Goal: Information Seeking & Learning: Understand process/instructions

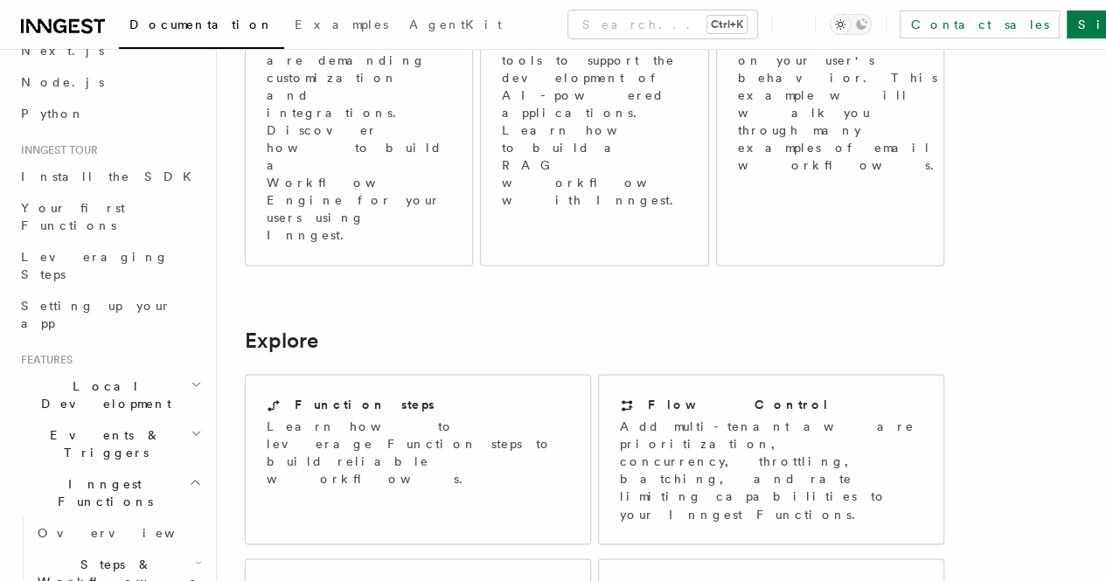
scroll to position [1135, 0]
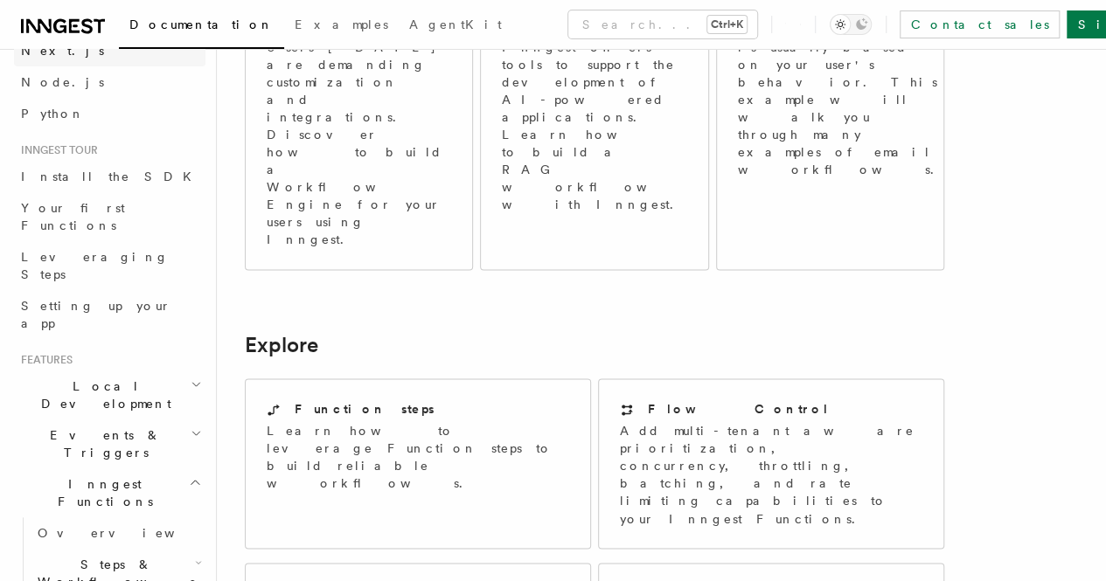
click at [66, 53] on link "Next.js" at bounding box center [109, 50] width 191 height 31
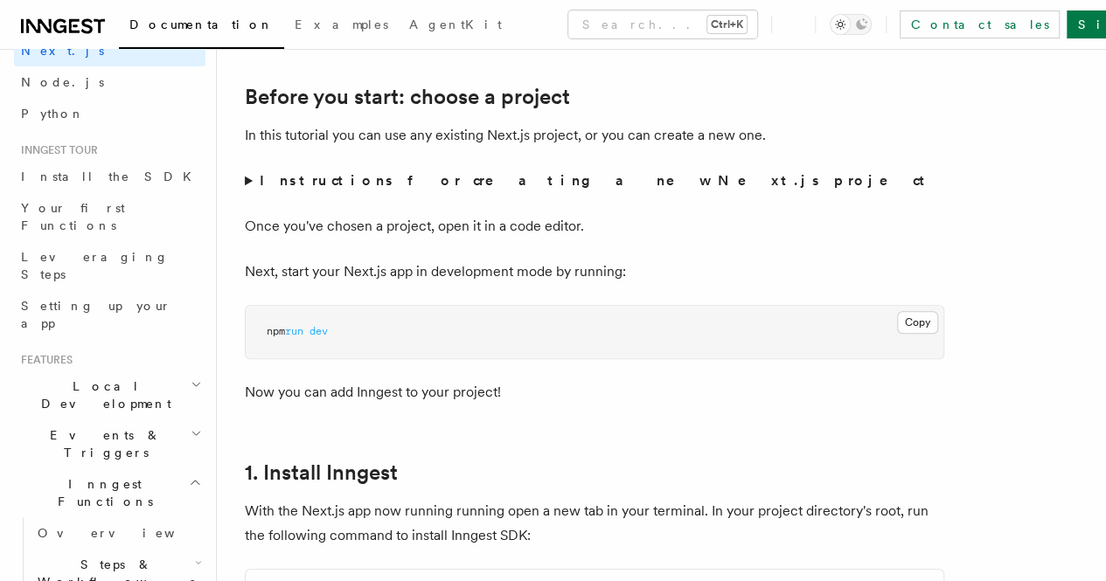
scroll to position [691, 0]
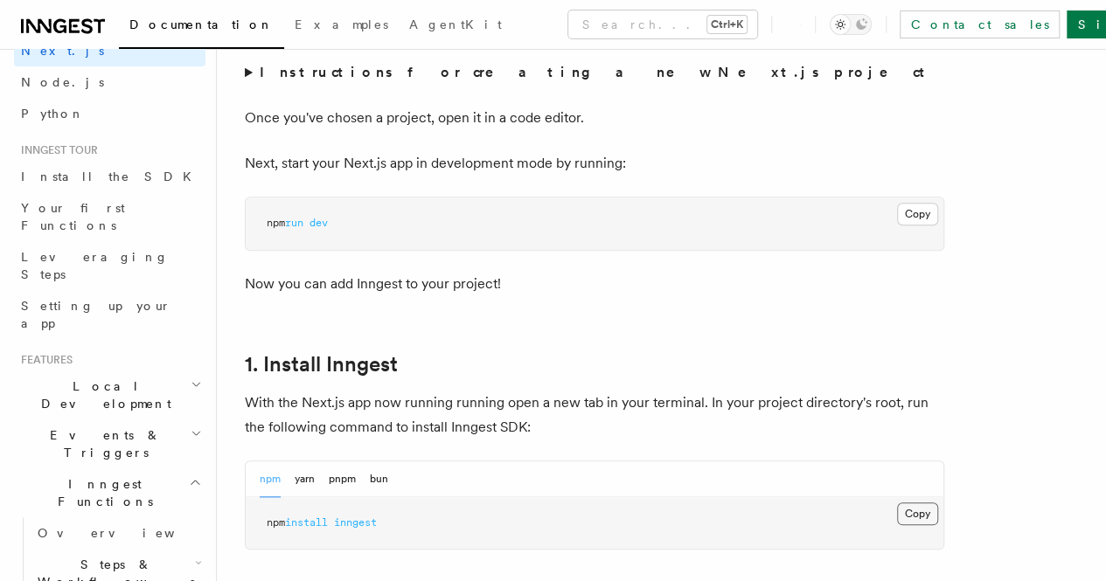
click at [897, 525] on button "Copy Copied" at bounding box center [917, 514] width 41 height 23
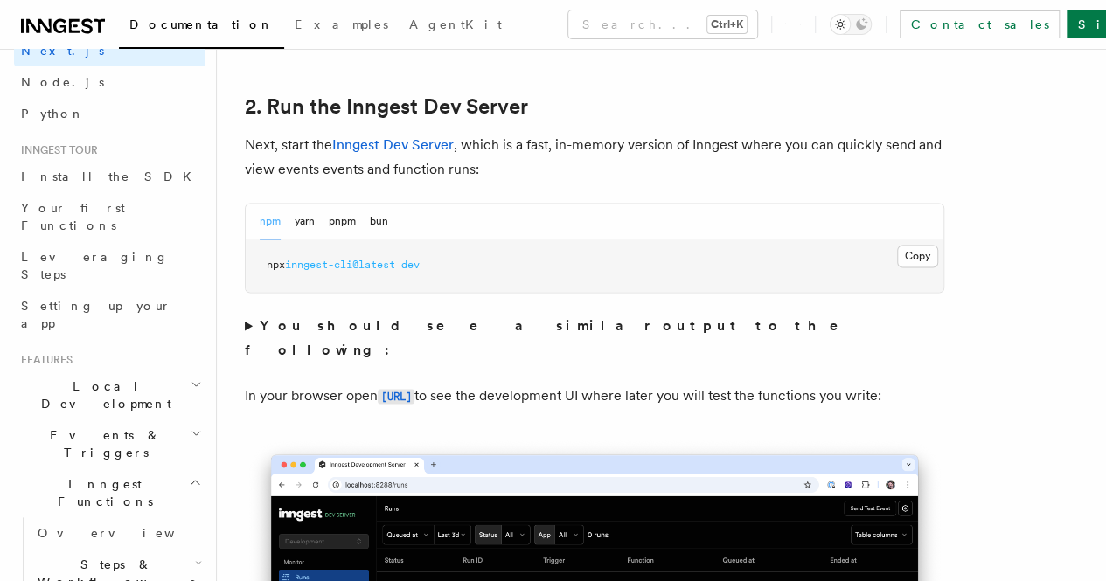
scroll to position [1251, 0]
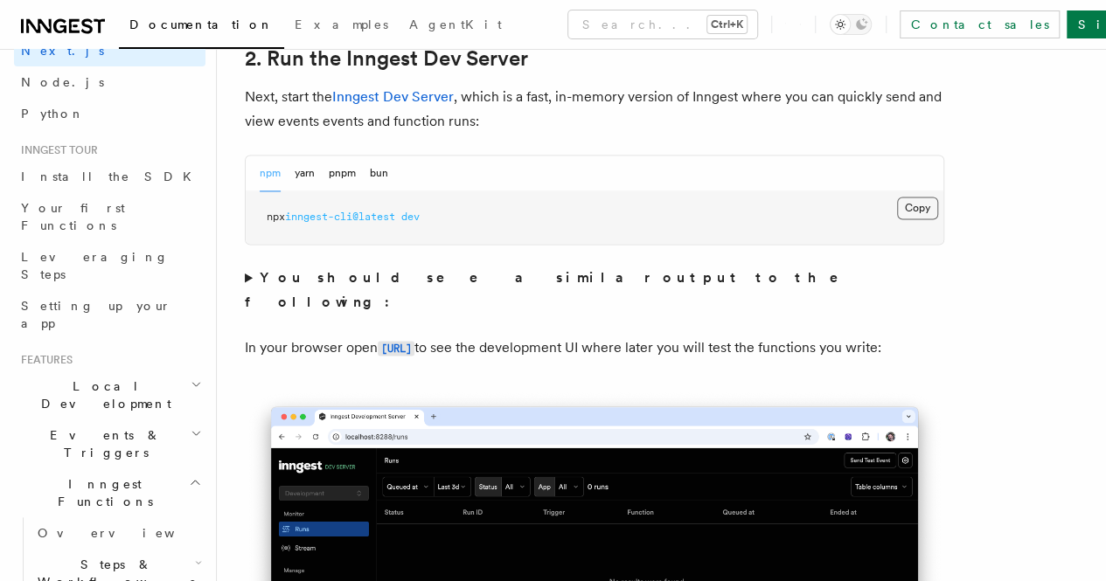
click at [897, 219] on button "Copy Copied" at bounding box center [917, 208] width 41 height 23
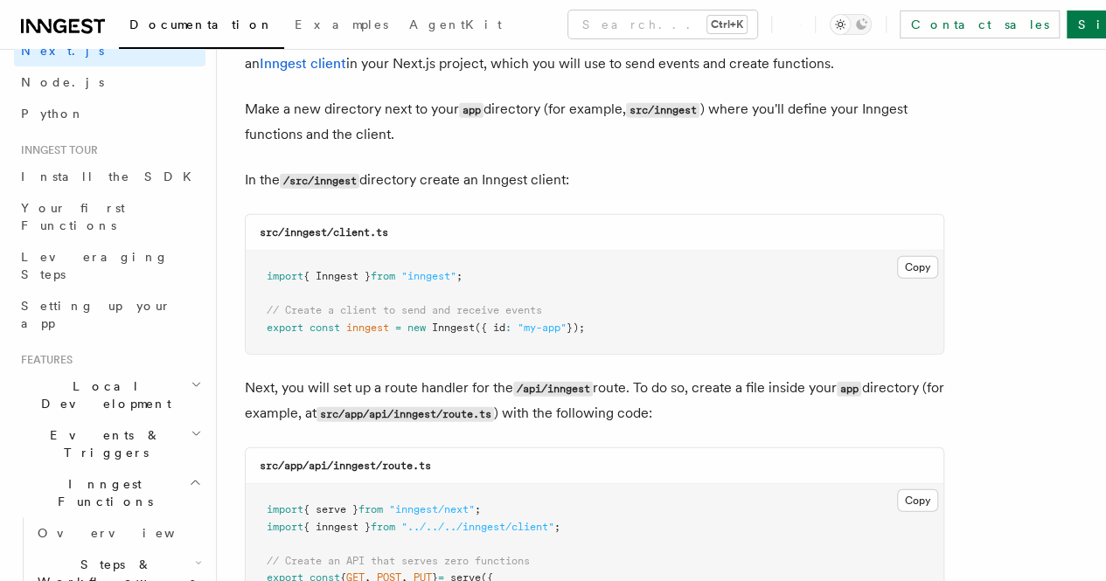
scroll to position [2218, 0]
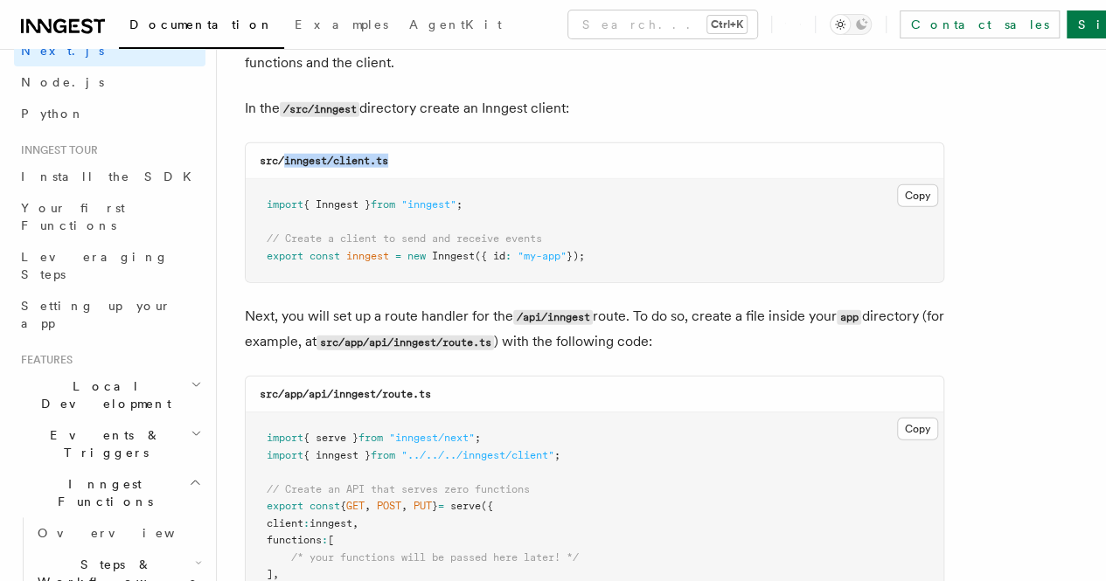
drag, startPoint x: 283, startPoint y: 141, endPoint x: 411, endPoint y: 141, distance: 127.6
click at [411, 143] on div "src/inngest/client.ts" at bounding box center [594, 161] width 697 height 36
copy code "inngest/client.ts"
click at [897, 184] on button "Copy Copied" at bounding box center [917, 195] width 41 height 23
click at [897, 418] on button "Copy Copied" at bounding box center [917, 429] width 41 height 23
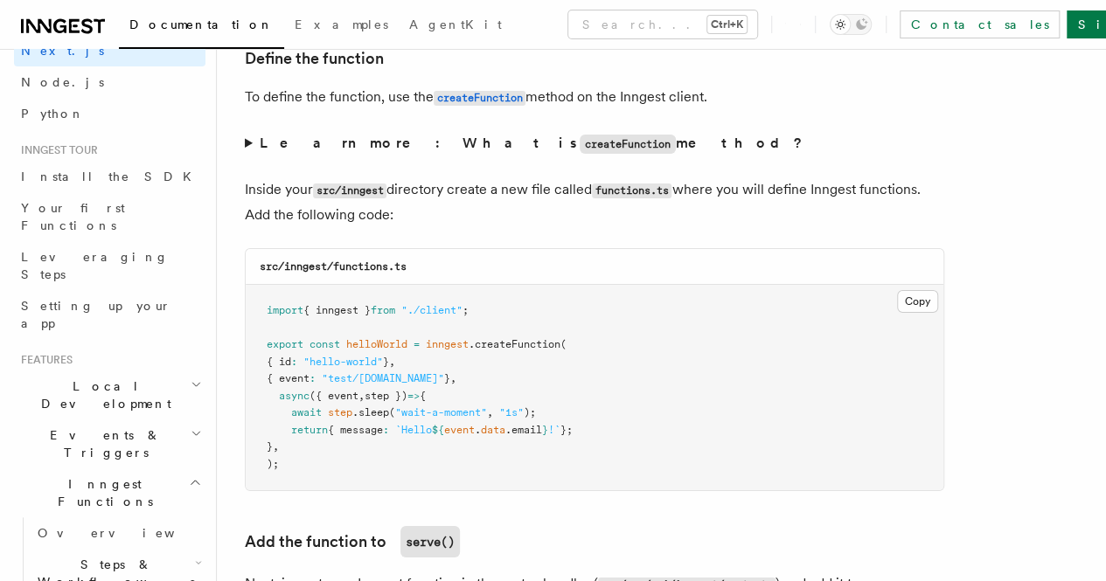
scroll to position [3054, 0]
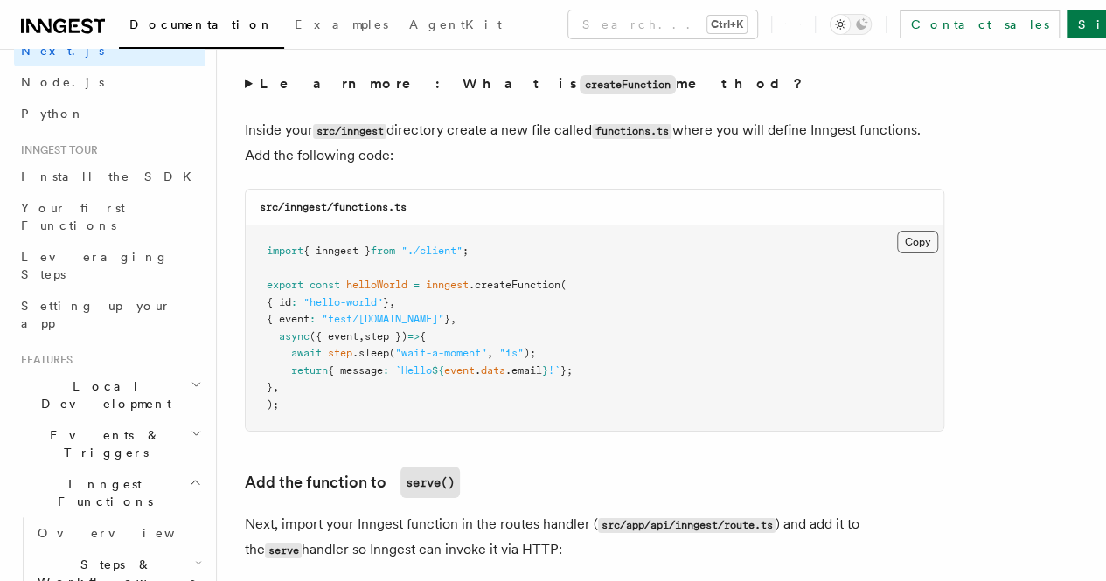
click at [897, 231] on button "Copy Copied" at bounding box center [917, 242] width 41 height 23
